Goal: Transaction & Acquisition: Book appointment/travel/reservation

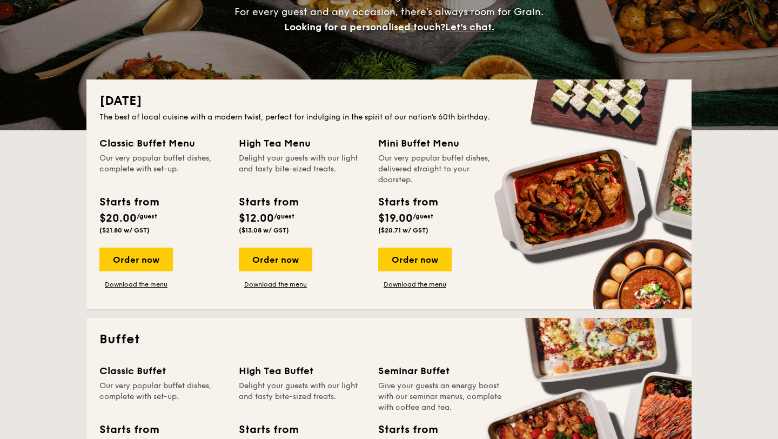
scroll to position [173, 0]
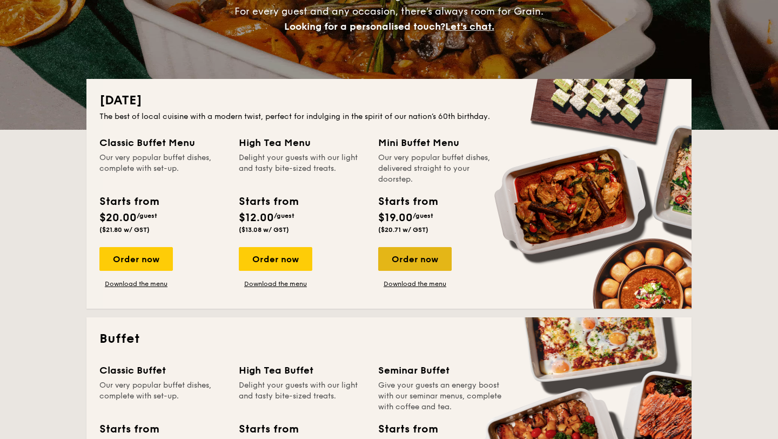
click at [419, 255] on div "Order now" at bounding box center [415, 259] width 74 height 24
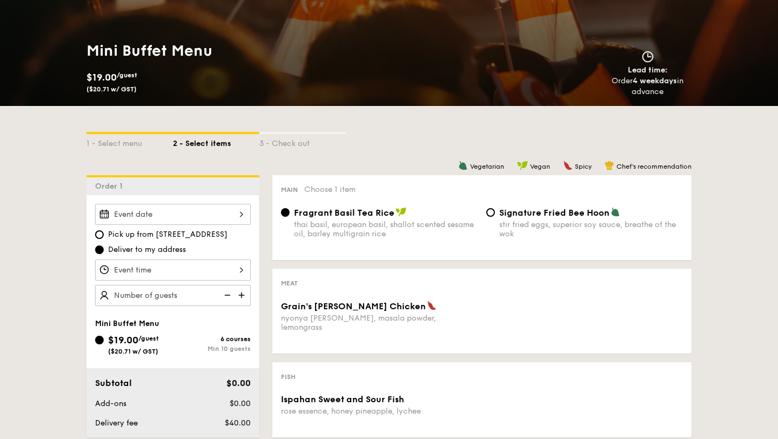
scroll to position [130, 0]
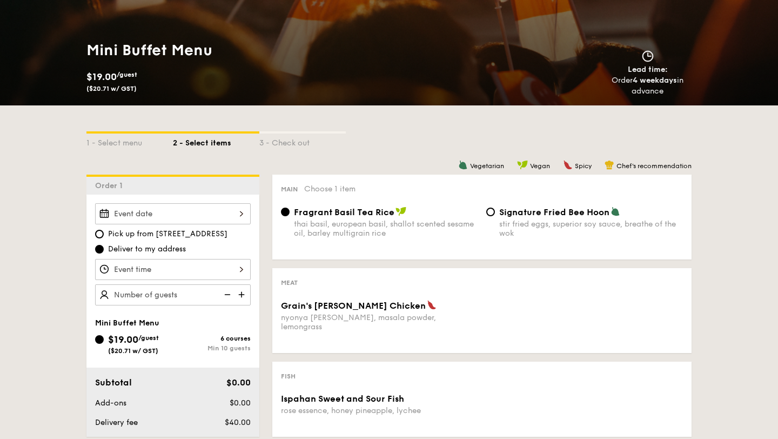
click at [209, 216] on div at bounding box center [173, 213] width 156 height 21
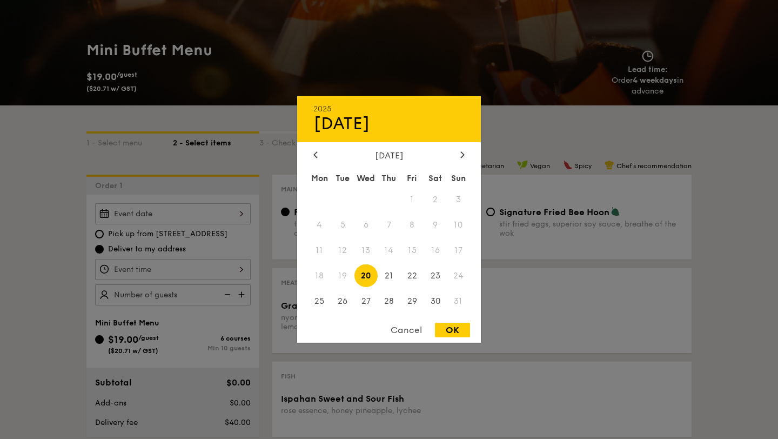
click at [461, 297] on span "31" at bounding box center [458, 300] width 23 height 23
click at [405, 328] on div "Cancel" at bounding box center [406, 330] width 53 height 15
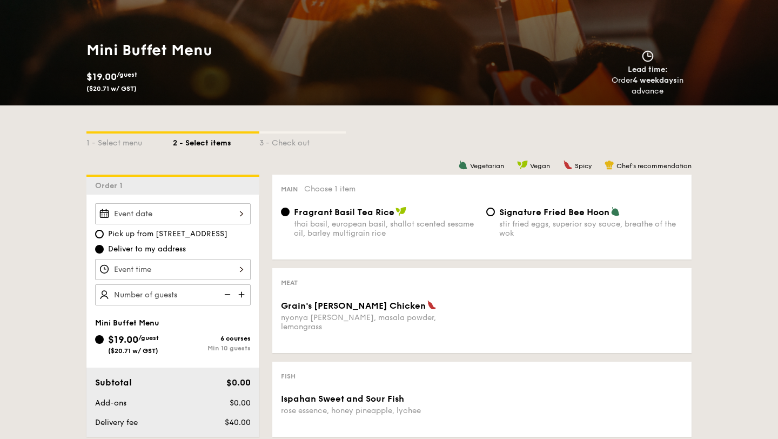
click at [216, 219] on div at bounding box center [173, 213] width 156 height 21
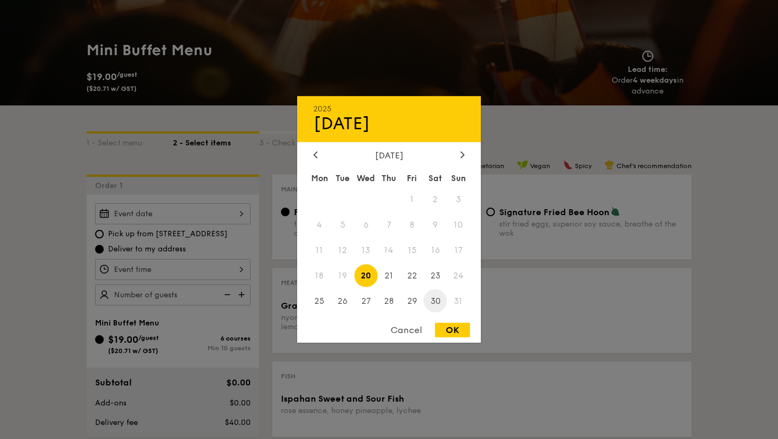
click at [440, 299] on span "30" at bounding box center [435, 300] width 23 height 23
click at [455, 326] on div "OK" at bounding box center [452, 330] width 35 height 15
type input "[DATE]"
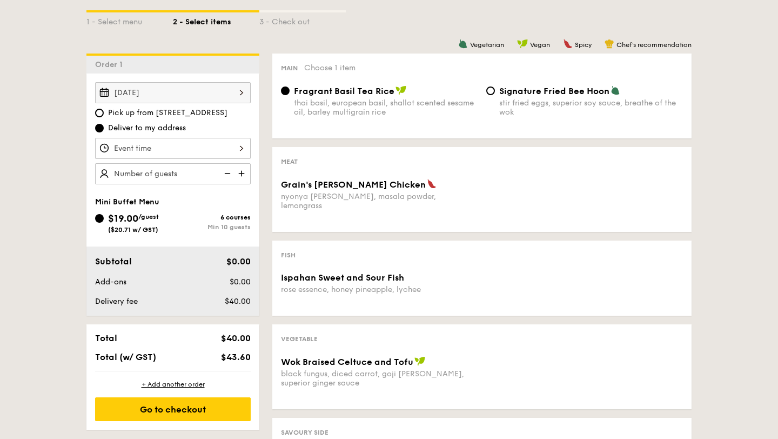
scroll to position [271, 0]
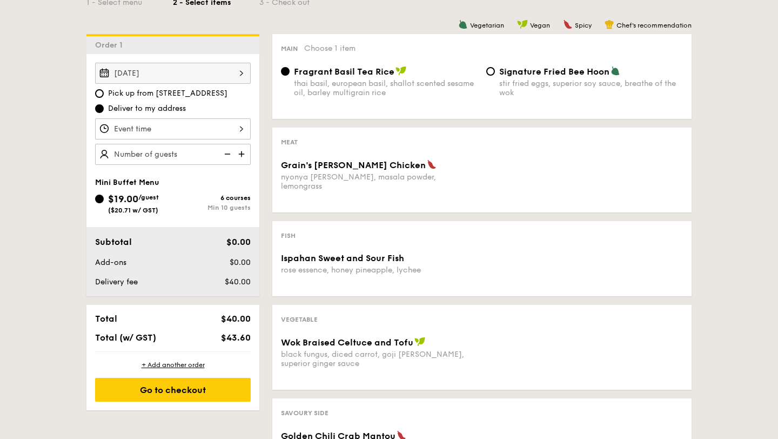
click at [242, 154] on img at bounding box center [243, 154] width 16 height 21
click at [226, 156] on img at bounding box center [226, 154] width 16 height 21
click at [243, 154] on img at bounding box center [243, 154] width 16 height 21
type input "15 guests"
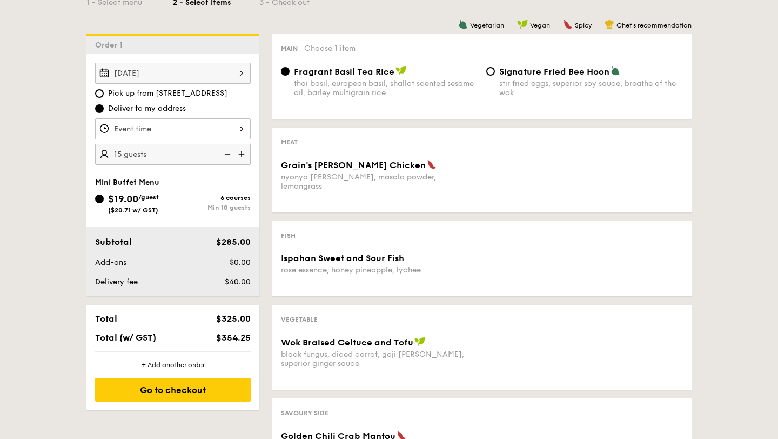
click at [218, 137] on div at bounding box center [173, 128] width 156 height 21
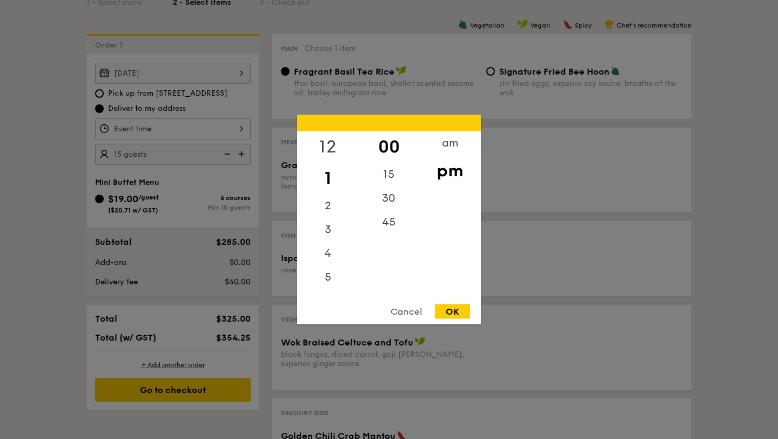
click at [323, 146] on div "12" at bounding box center [327, 146] width 61 height 31
click at [453, 309] on div "OK" at bounding box center [452, 311] width 35 height 15
type input "12:00PM"
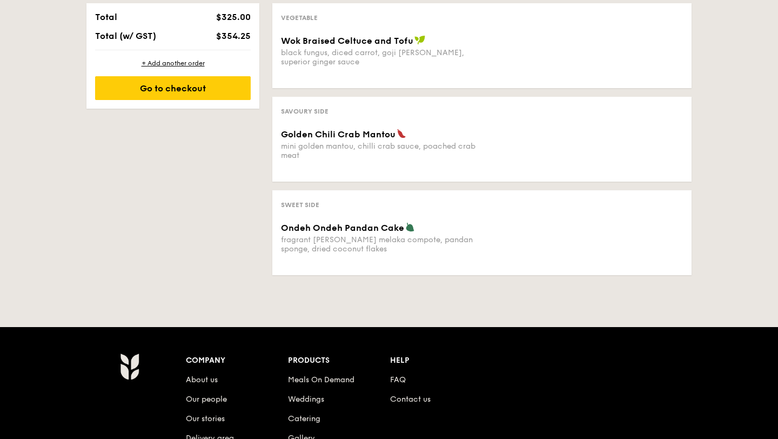
scroll to position [0, 0]
